Goal: Information Seeking & Learning: Learn about a topic

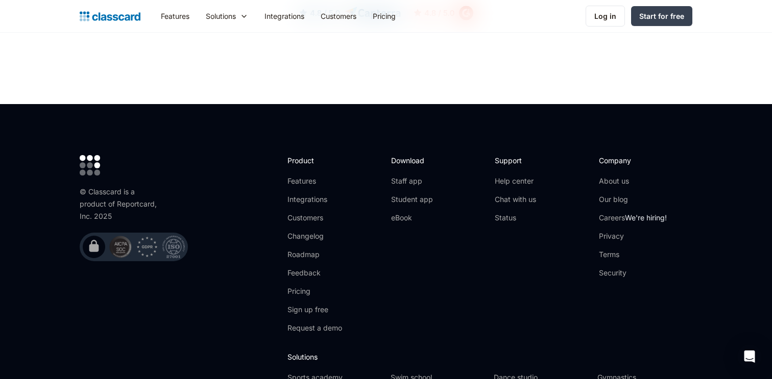
scroll to position [3372, 0]
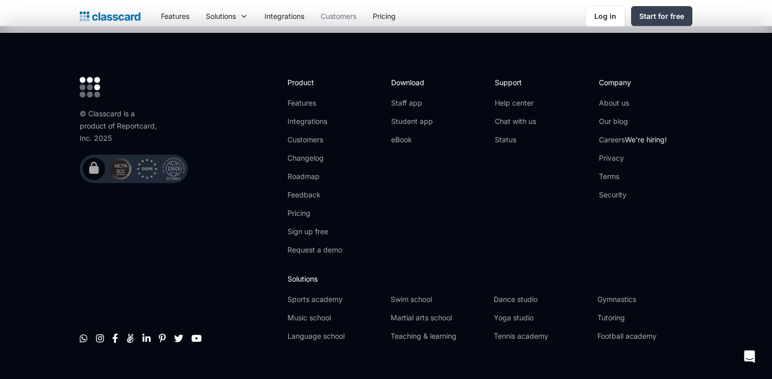
click at [354, 20] on link "Customers" at bounding box center [339, 16] width 52 height 23
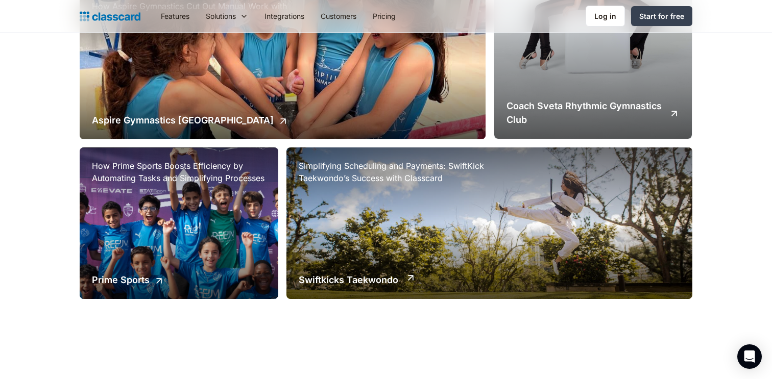
scroll to position [788, 0]
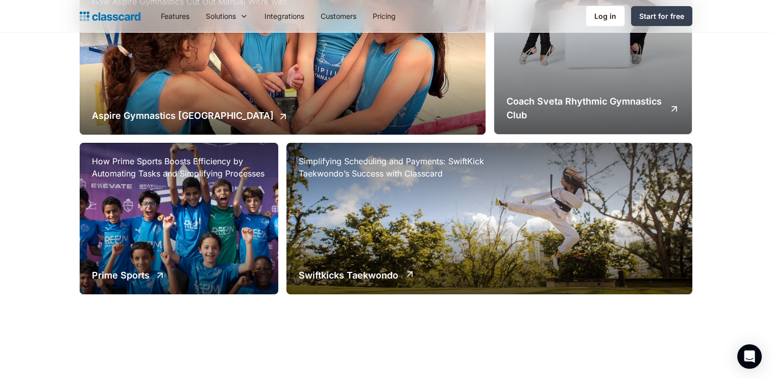
click at [146, 255] on div "How Prime Sports Boosts Efficiency by Automating Tasks and Simplifying Processe…" at bounding box center [179, 219] width 199 height 152
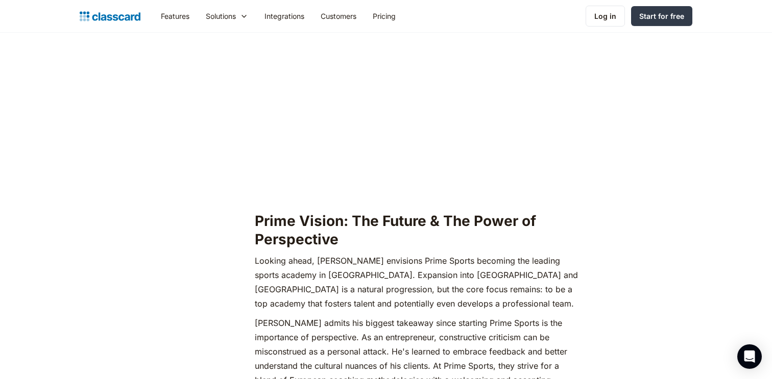
scroll to position [1356, 0]
